Goal: Find specific page/section: Find specific page/section

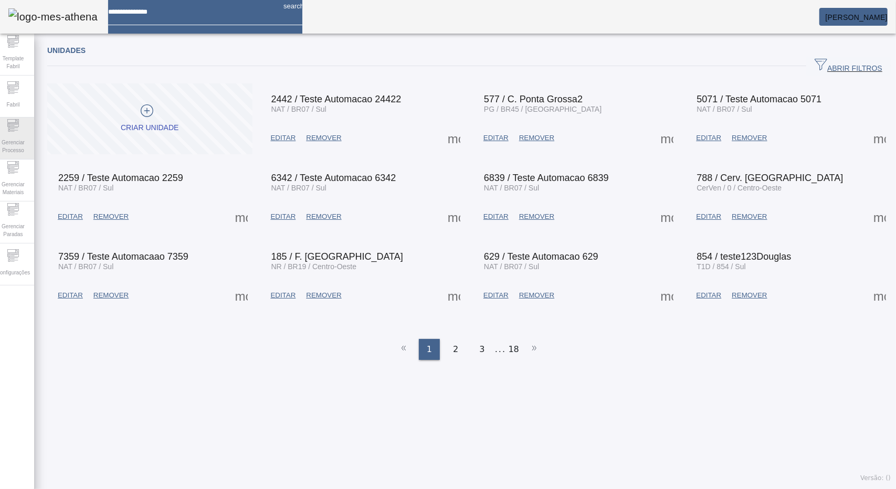
click at [24, 141] on span "Gerenciar Processo" at bounding box center [13, 146] width 32 height 22
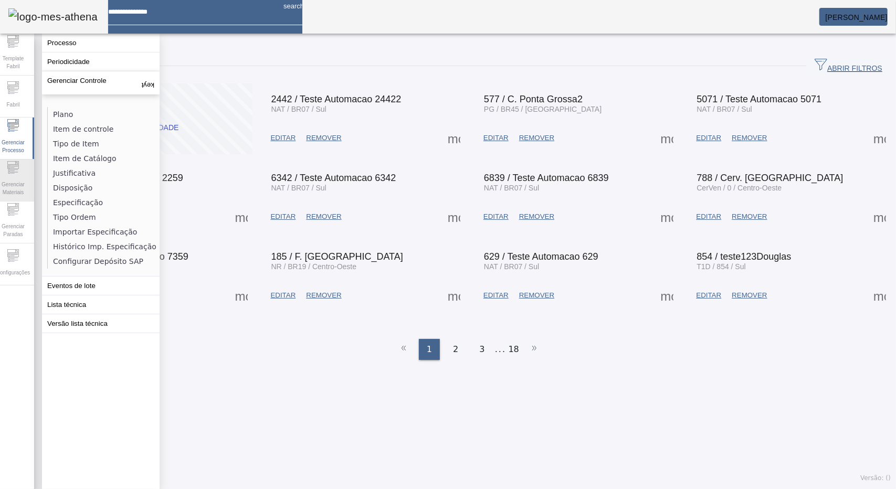
click at [11, 172] on icon at bounding box center [9, 171] width 2 height 2
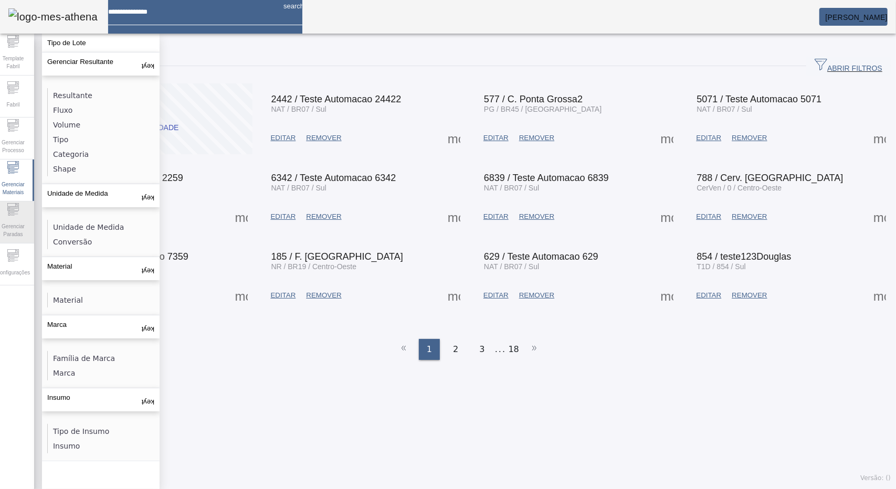
click at [19, 215] on icon at bounding box center [13, 209] width 13 height 13
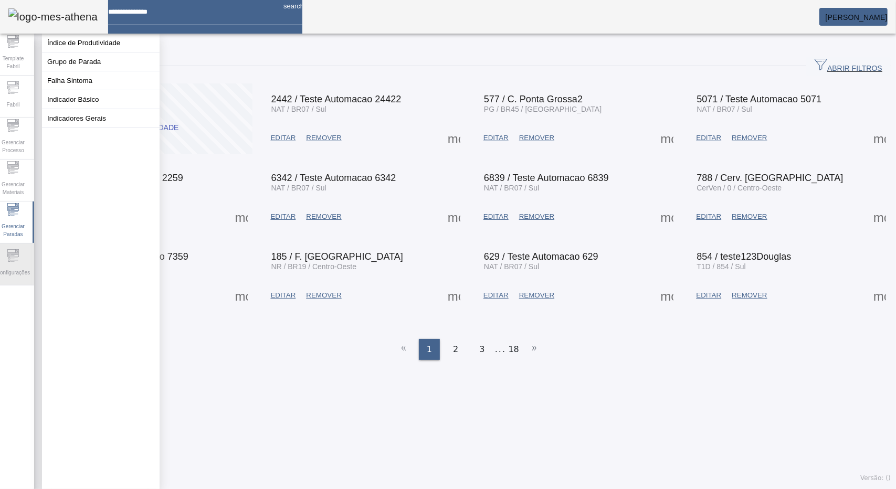
click at [18, 255] on icon at bounding box center [14, 254] width 7 height 1
click at [23, 108] on span "Fabril" at bounding box center [12, 105] width 19 height 14
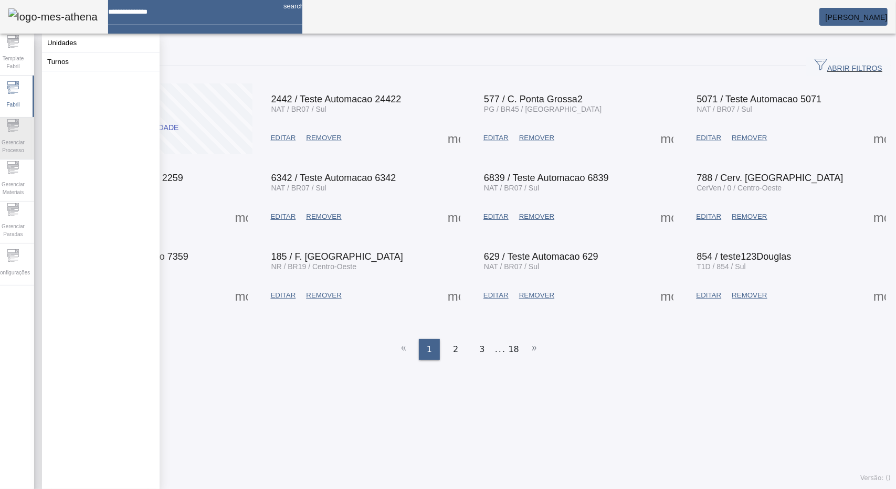
click at [23, 135] on span "Gerenciar Processo" at bounding box center [13, 146] width 32 height 22
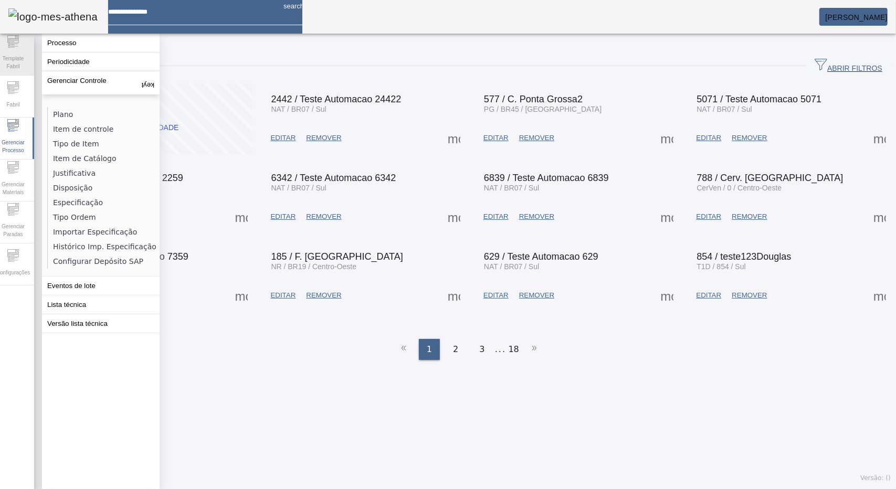
click at [26, 67] on span "Template Fabril" at bounding box center [13, 62] width 32 height 22
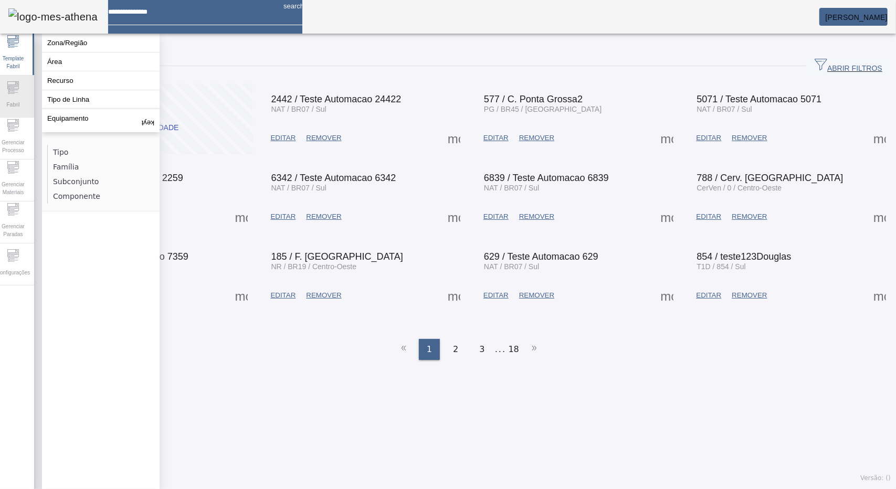
click at [26, 89] on div "Fabril" at bounding box center [13, 97] width 42 height 42
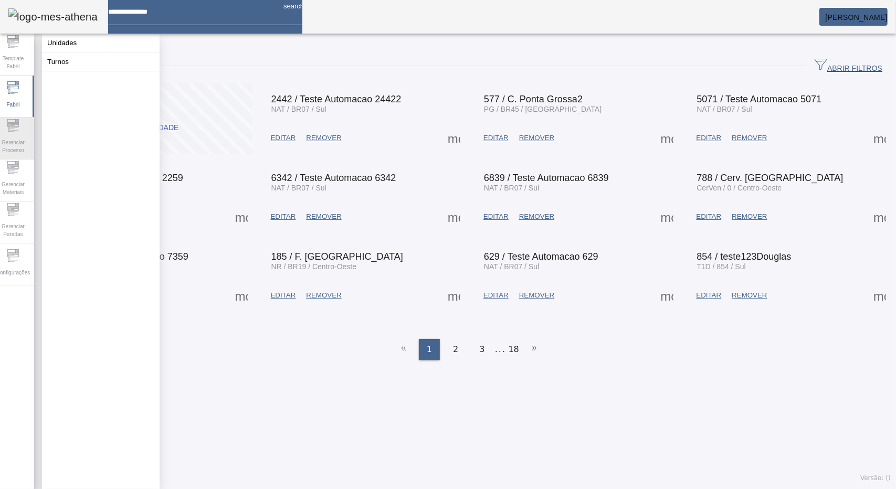
click at [24, 135] on span "Gerenciar Processo" at bounding box center [13, 146] width 32 height 22
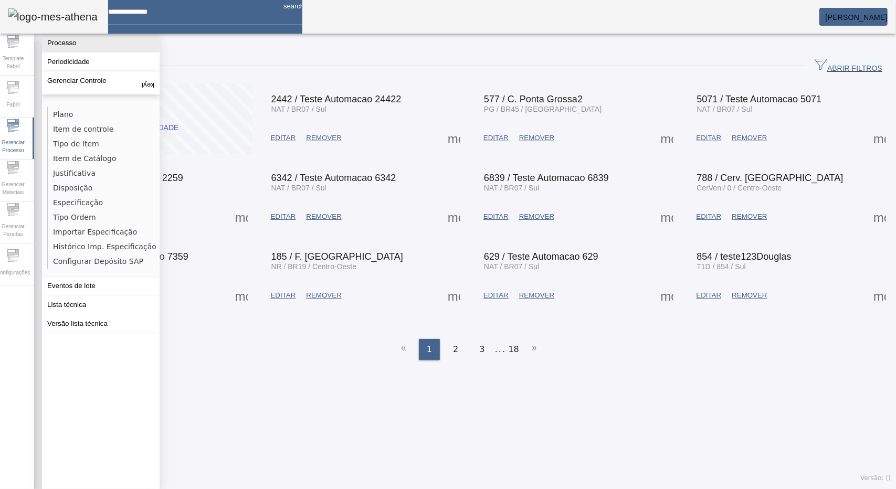
click at [61, 49] on button "Processo" at bounding box center [101, 43] width 118 height 18
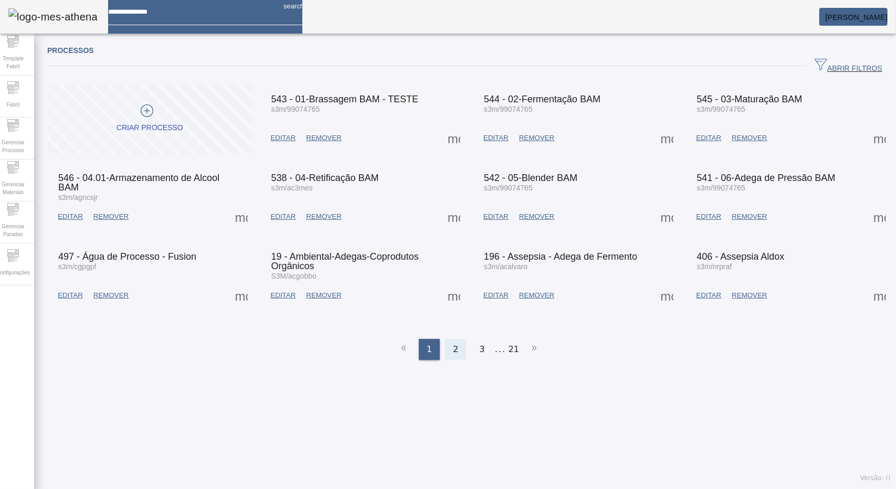
click at [455, 342] on div "2" at bounding box center [455, 349] width 21 height 21
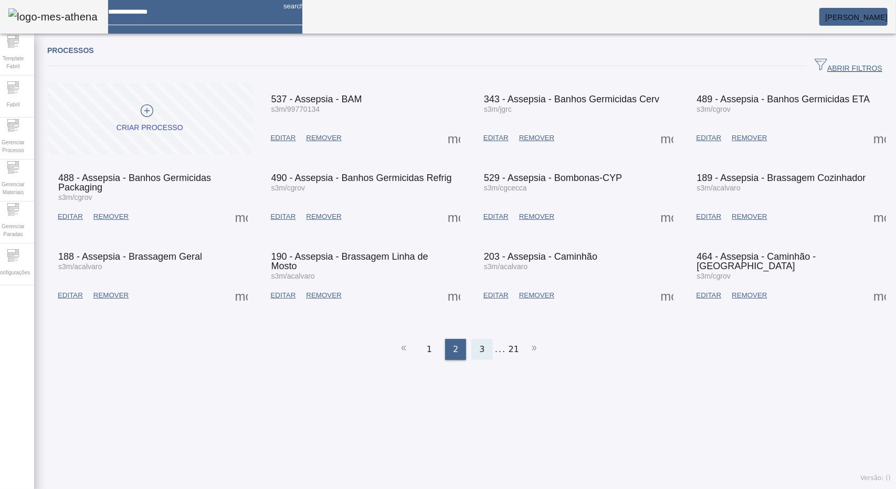
click at [471, 343] on div "3" at bounding box center [481, 349] width 21 height 21
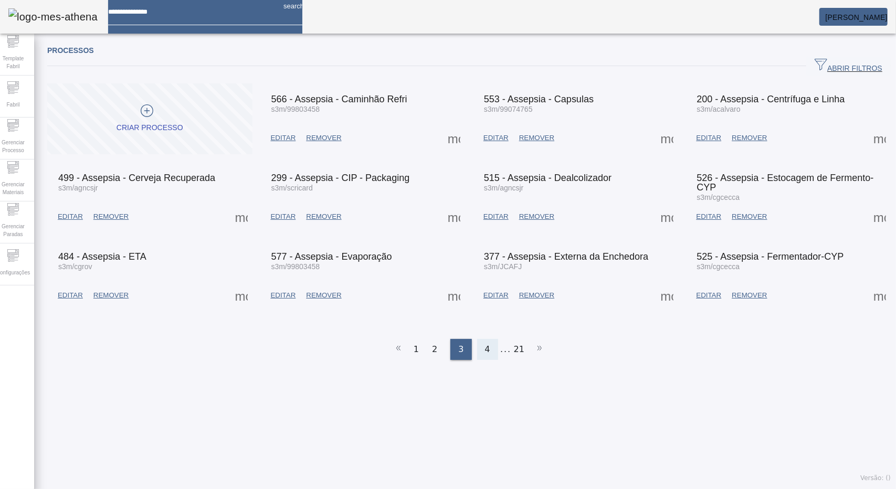
click at [492, 340] on div "4" at bounding box center [487, 349] width 21 height 21
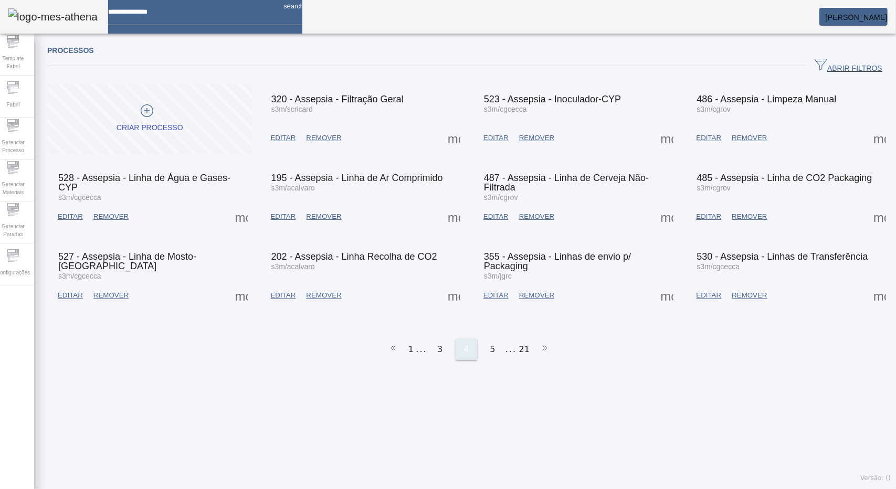
click at [492, 340] on div "5" at bounding box center [492, 349] width 21 height 21
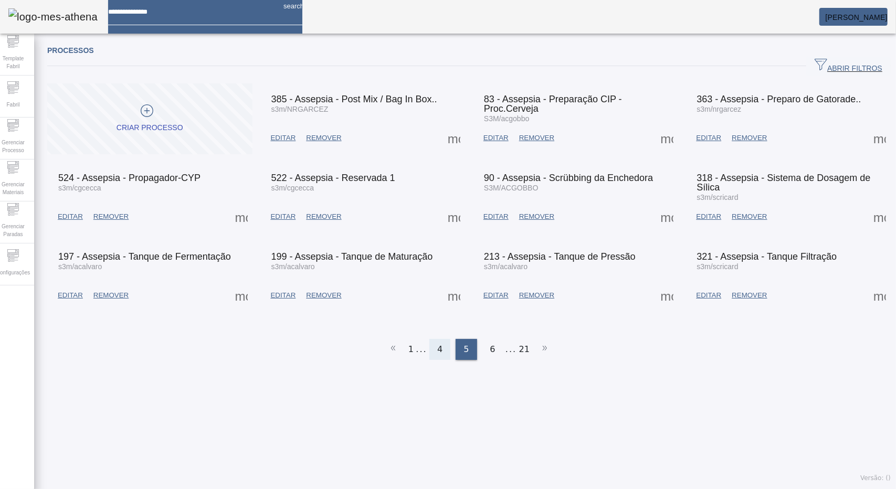
click at [492, 340] on div "6" at bounding box center [492, 349] width 21 height 21
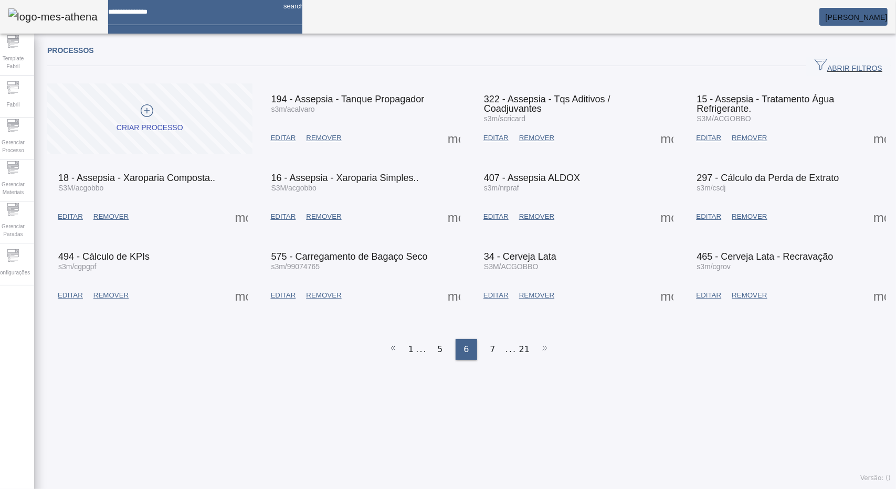
click at [492, 340] on div "7" at bounding box center [492, 349] width 21 height 21
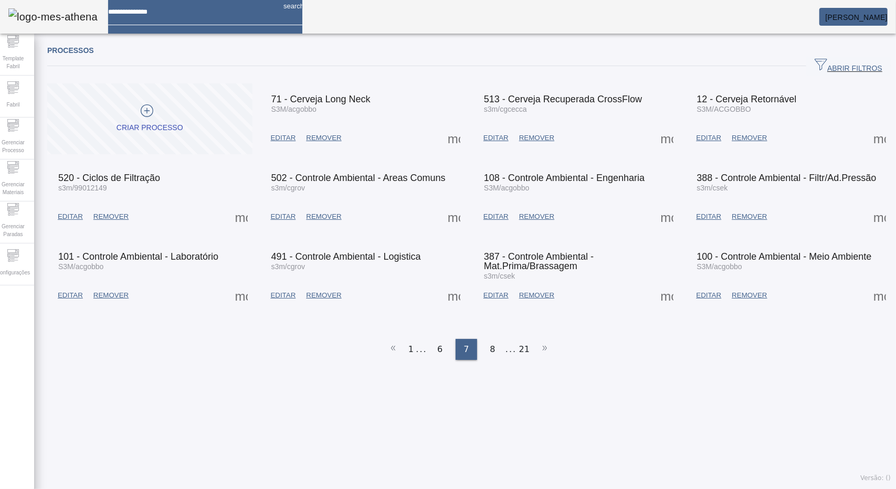
click at [492, 340] on div "8" at bounding box center [492, 349] width 21 height 21
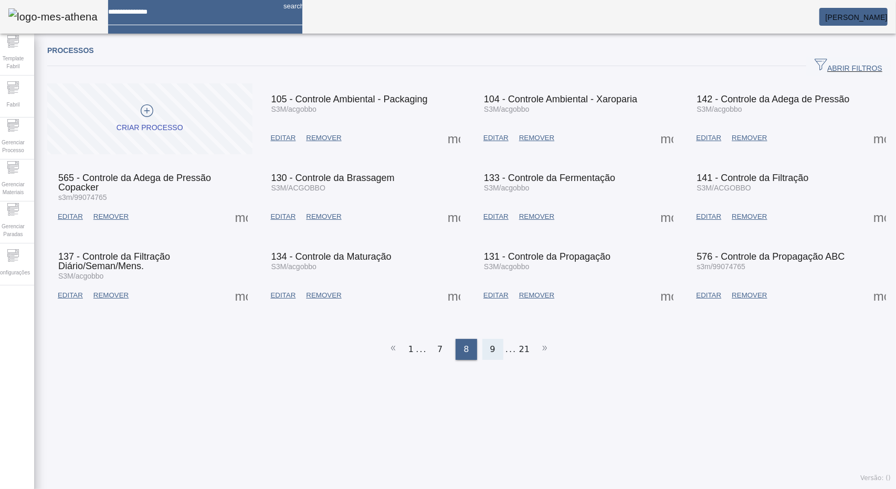
click at [490, 343] on span "9" at bounding box center [492, 349] width 5 height 13
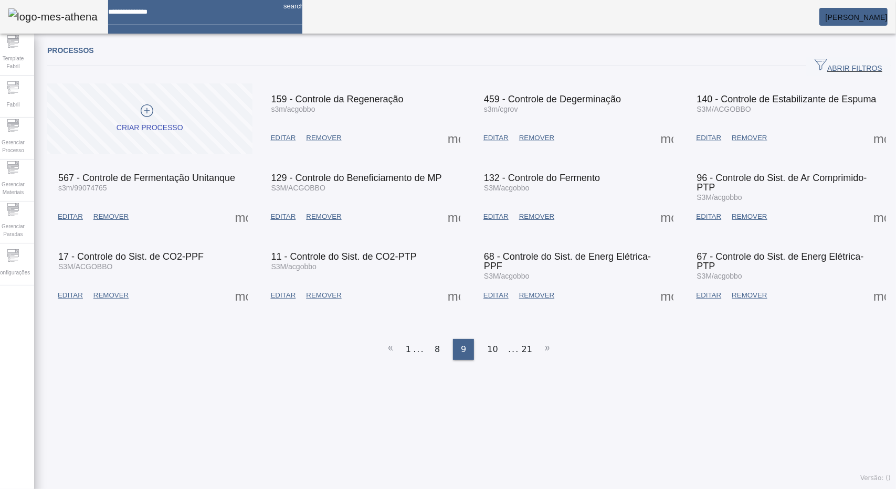
drag, startPoint x: 811, startPoint y: 65, endPoint x: 691, endPoint y: 72, distance: 119.4
click at [815, 65] on span "ABRIR FILTROS" at bounding box center [849, 66] width 68 height 16
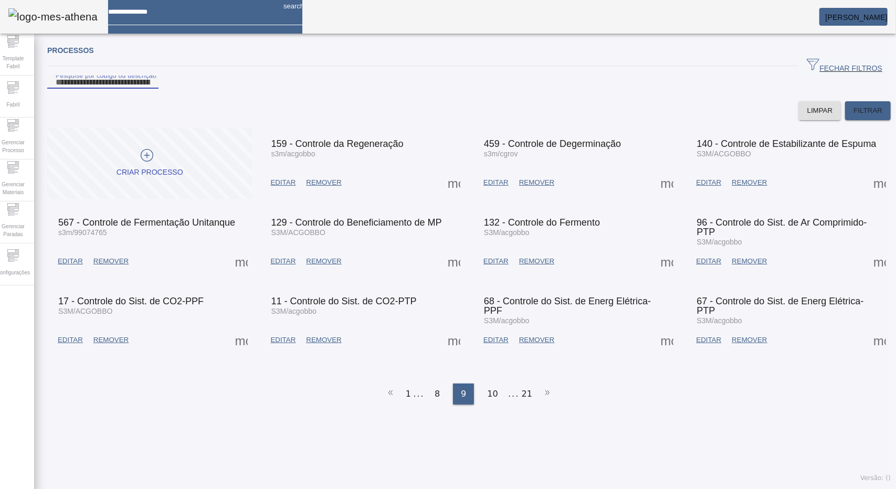
click at [150, 89] on input "Pesquise por código ou descrição" at bounding box center [103, 82] width 95 height 13
click at [856, 116] on span "FILTRAR" at bounding box center [868, 111] width 29 height 11
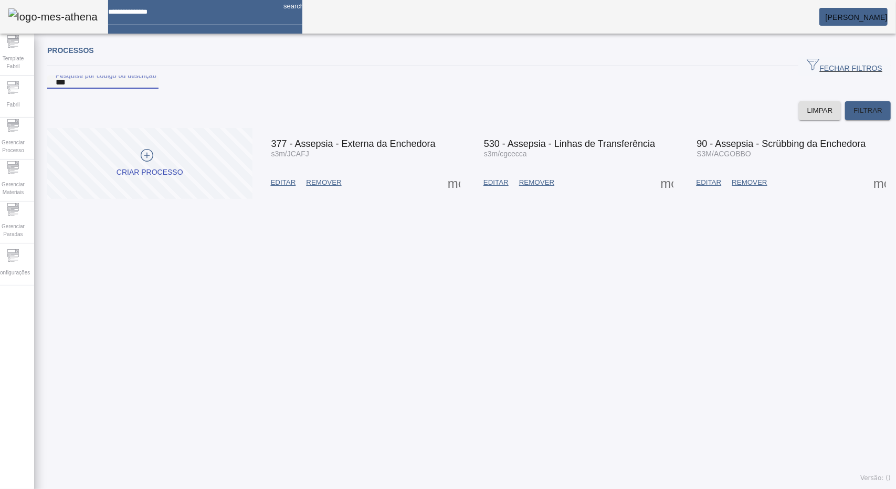
drag, startPoint x: 85, startPoint y: 96, endPoint x: 43, endPoint y: 96, distance: 42.0
click at [43, 96] on div "Processos FECHAR FILTROS Pesquise por código ou descrição *** LIMPAR FILTRAR CR…" at bounding box center [469, 264] width 870 height 450
type input "*****"
click at [863, 116] on span "FILTRAR" at bounding box center [868, 111] width 29 height 11
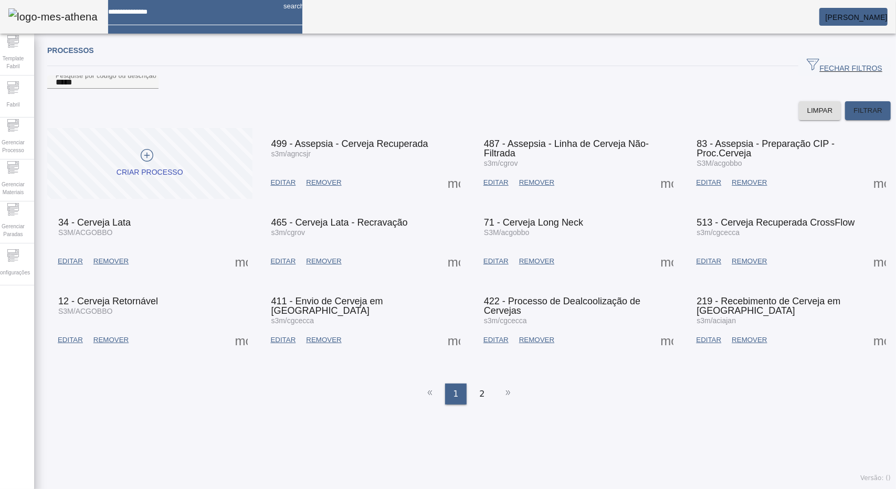
click at [240, 352] on span at bounding box center [241, 340] width 25 height 25
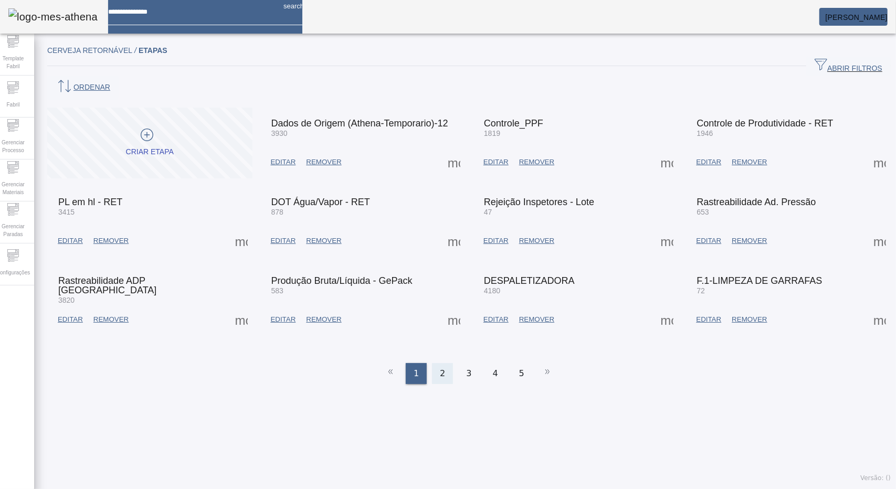
click at [441, 368] on span "2" at bounding box center [442, 374] width 5 height 13
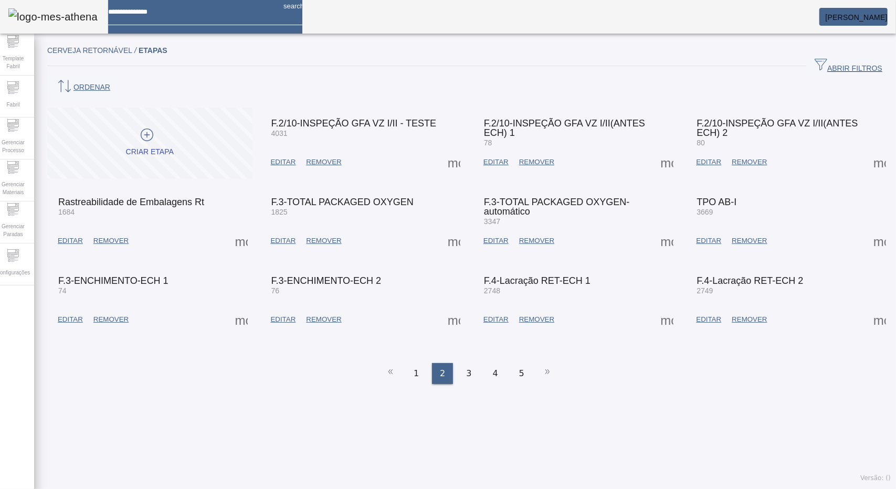
click at [442, 175] on span at bounding box center [454, 162] width 25 height 25
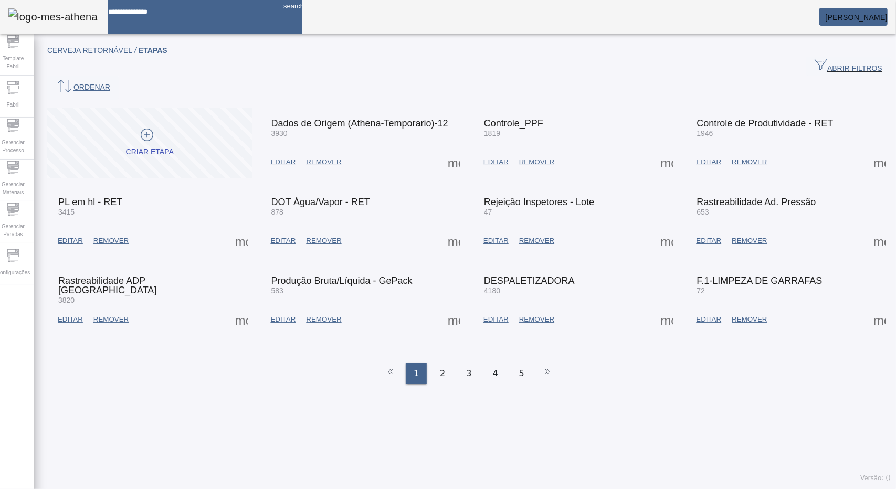
click at [888, 14] on em at bounding box center [888, 17] width 0 height 8
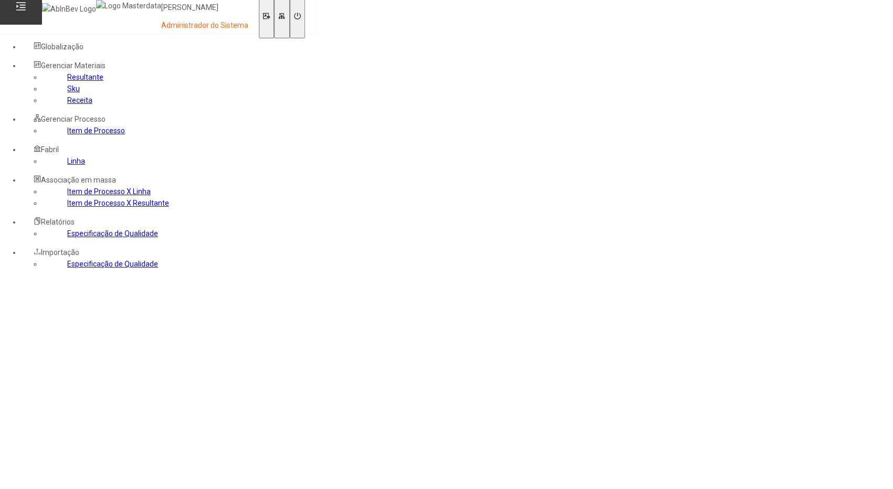
click at [67, 135] on link "Item de Processo" at bounding box center [96, 131] width 58 height 8
